Goal: Transaction & Acquisition: Purchase product/service

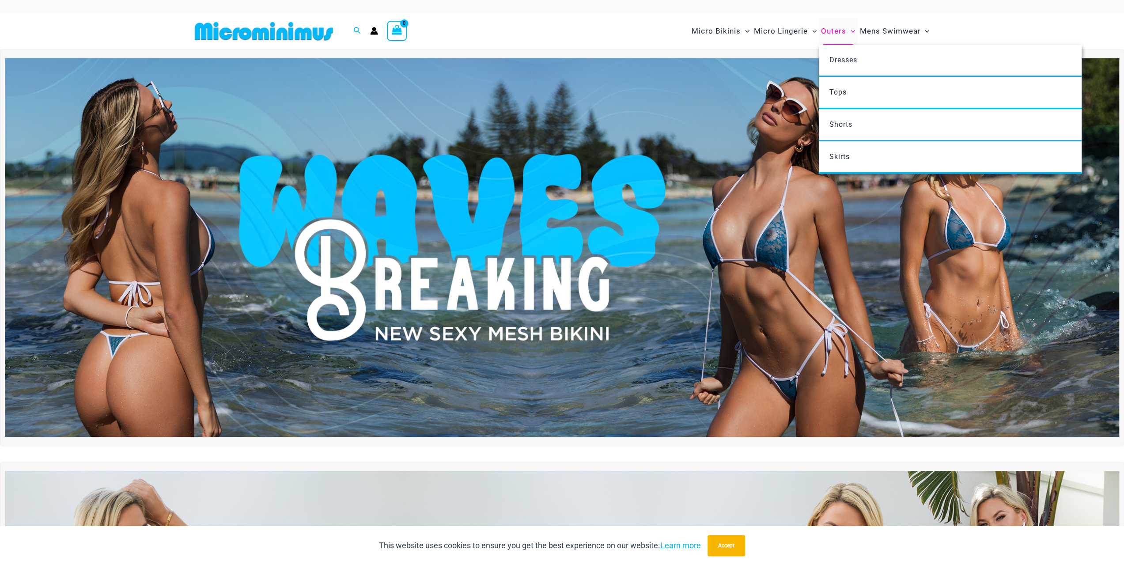
click at [831, 29] on span "Outers" at bounding box center [833, 31] width 25 height 23
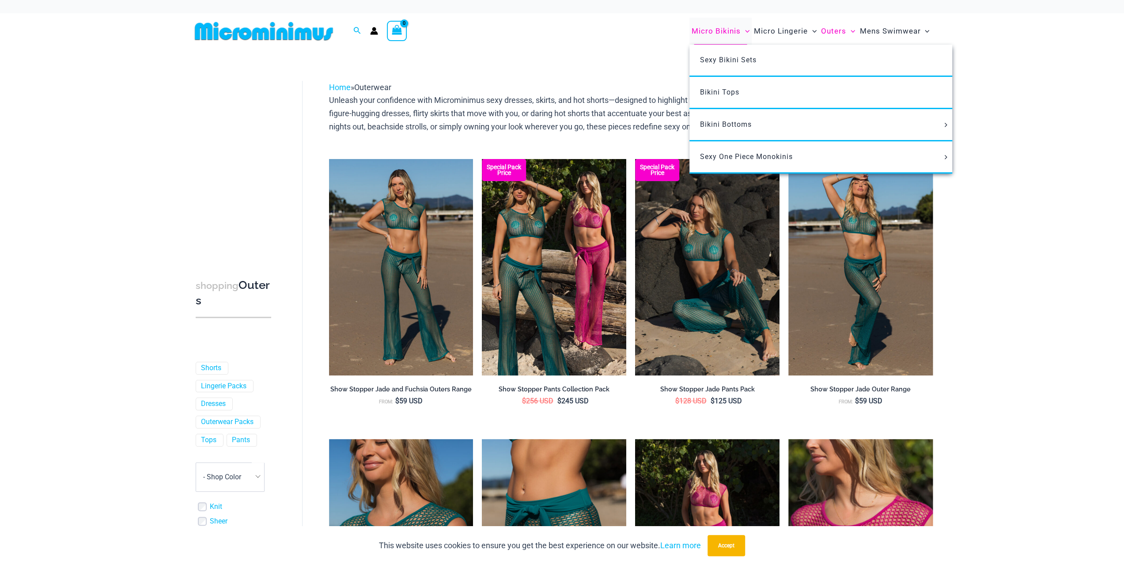
click at [705, 30] on span "Micro Bikinis" at bounding box center [716, 31] width 49 height 23
